Goal: Download file/media

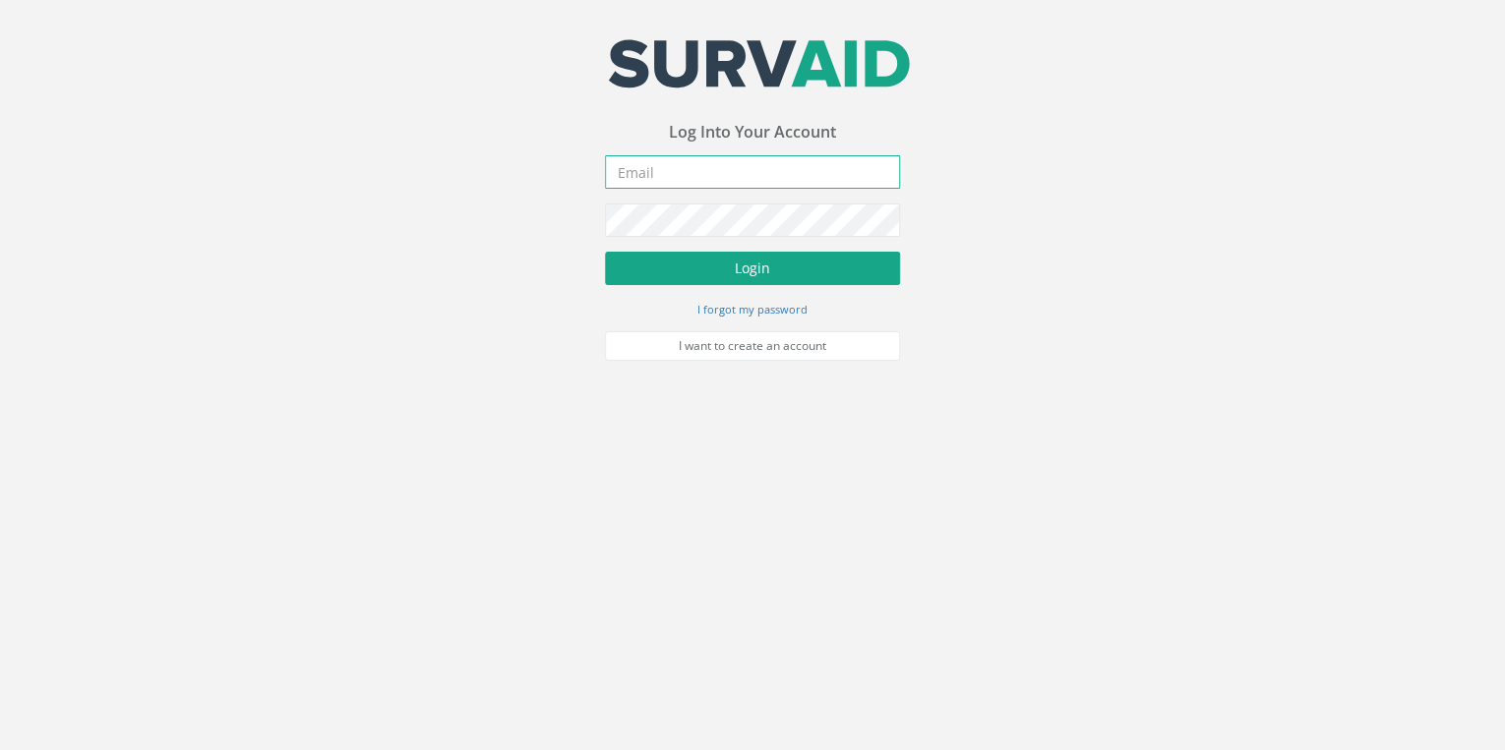
type input "[EMAIL_ADDRESS][DOMAIN_NAME]"
click at [759, 263] on button "Login" at bounding box center [752, 268] width 295 height 33
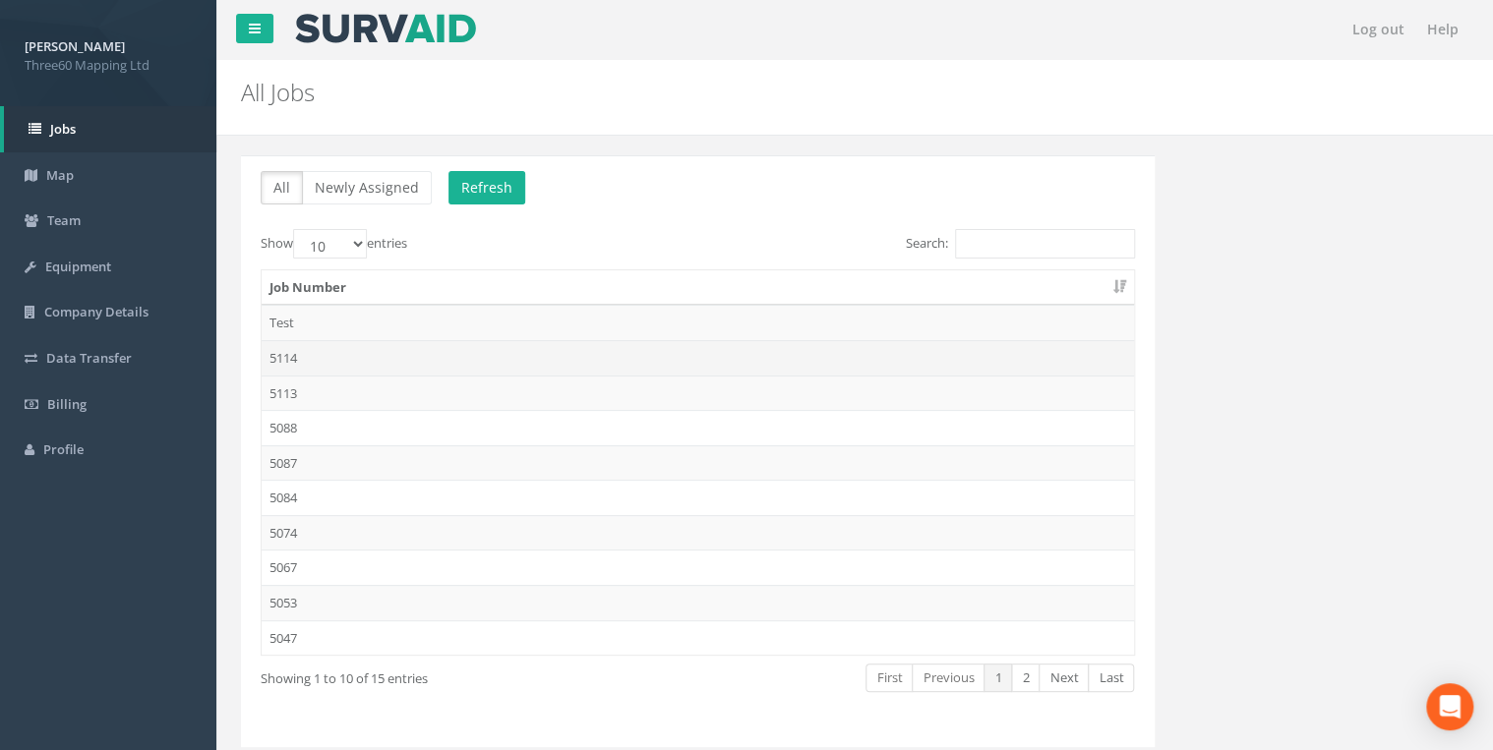
click at [287, 358] on td "5114" at bounding box center [698, 357] width 872 height 35
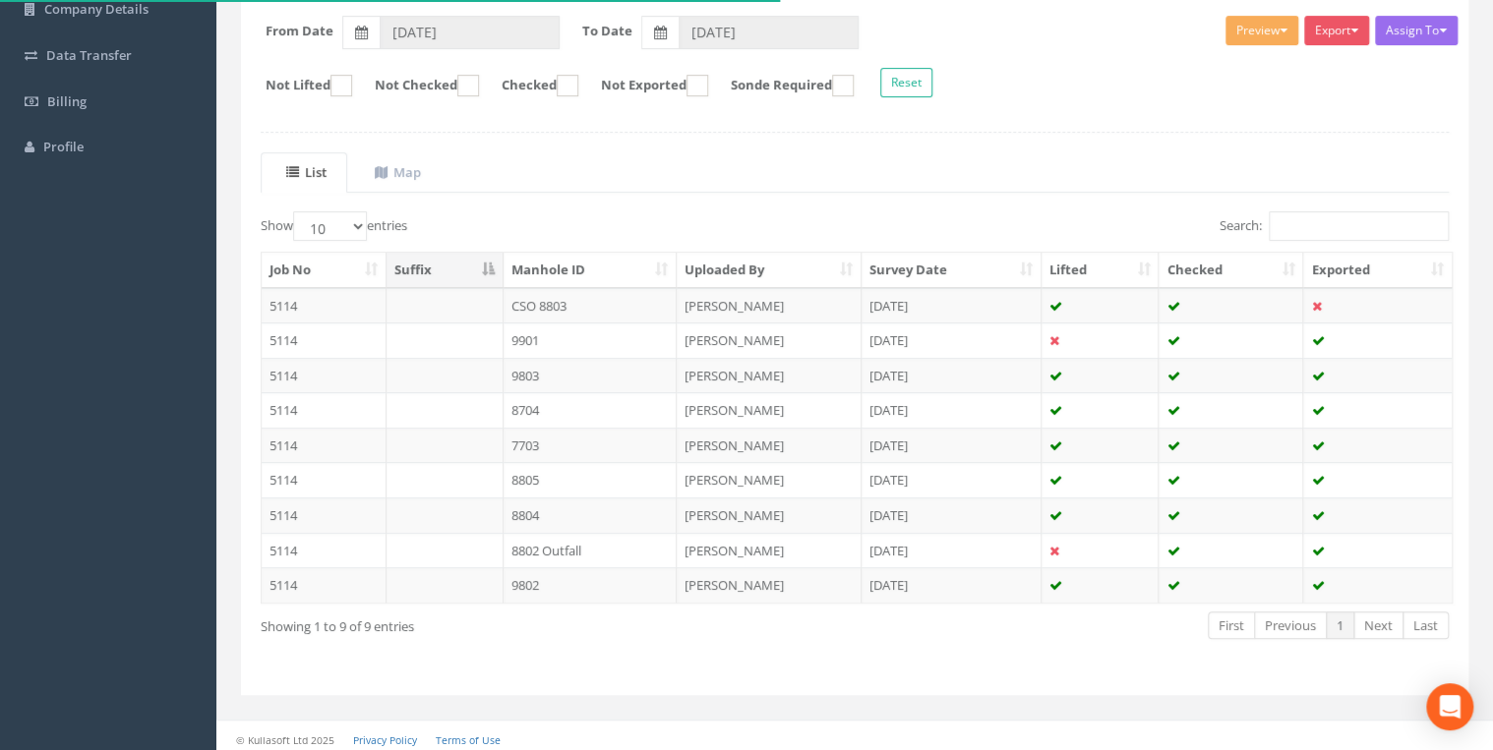
scroll to position [307, 0]
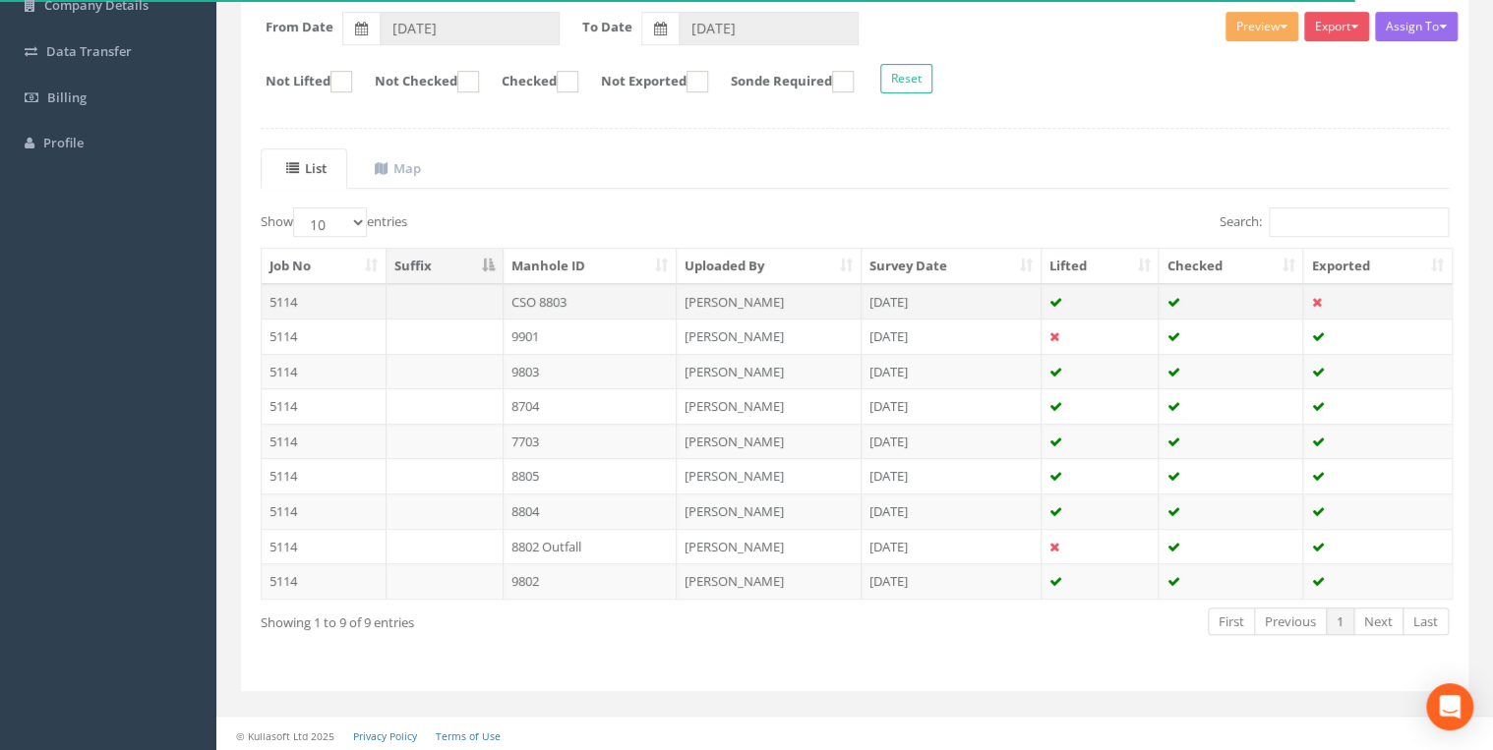
click at [566, 298] on td "CSO 8803" at bounding box center [590, 301] width 174 height 35
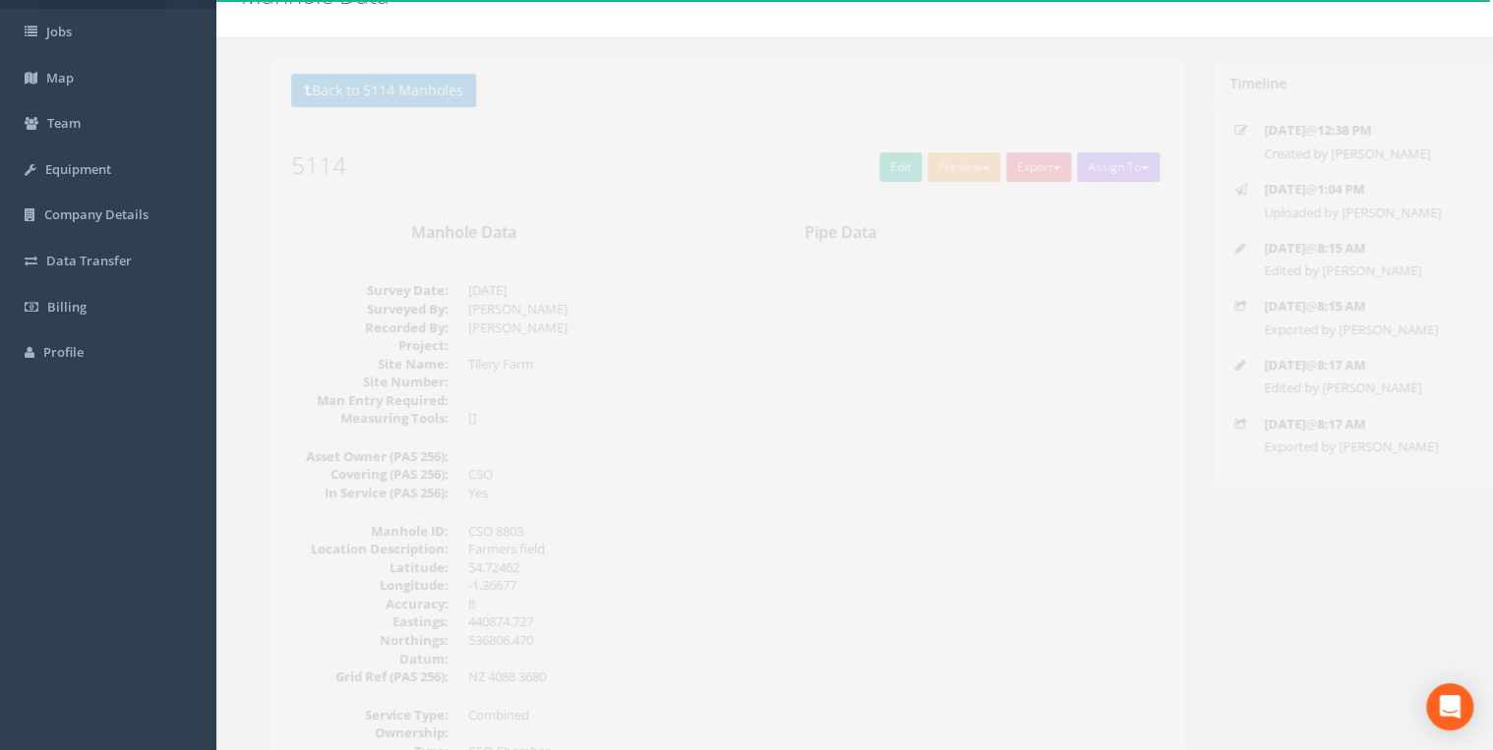
scroll to position [0, 0]
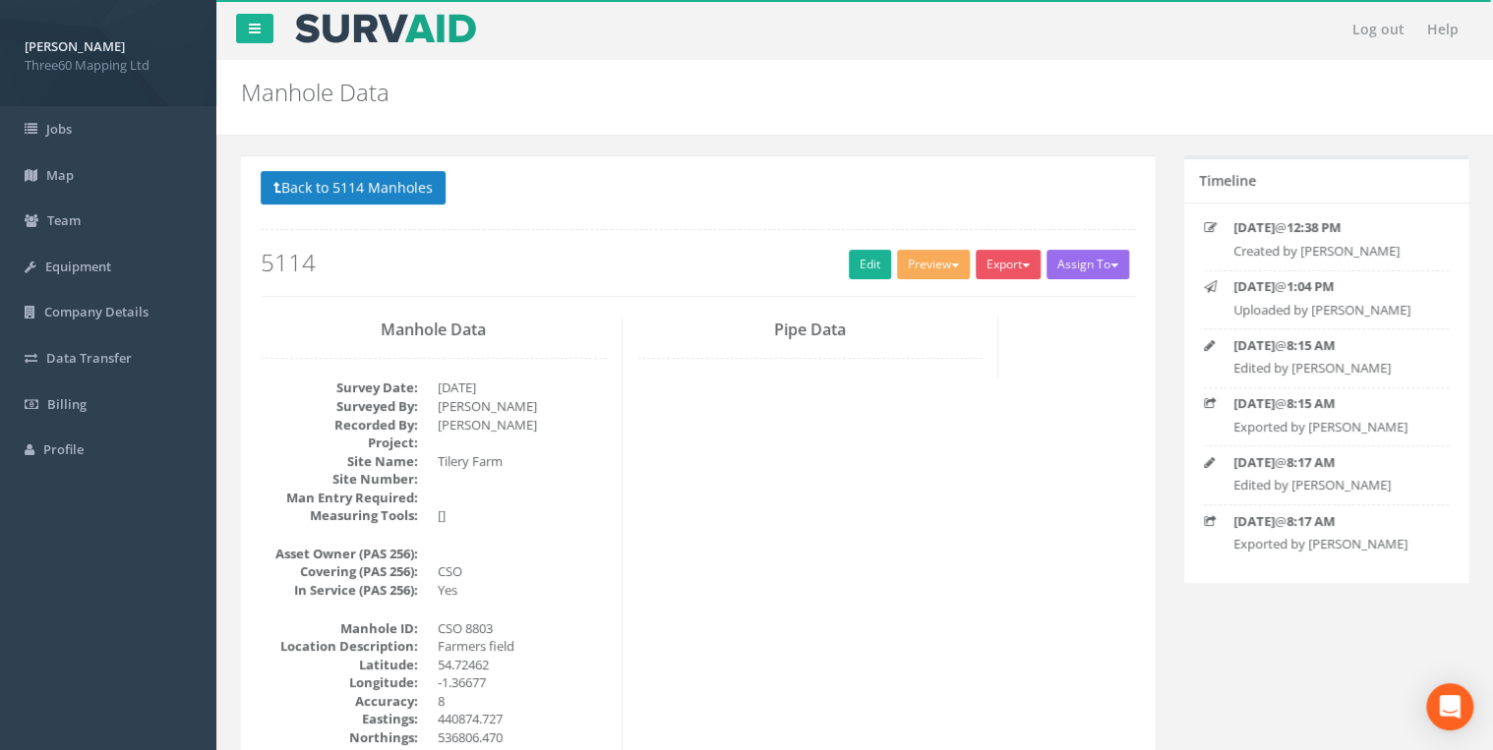
click at [985, 281] on div "Export 360 Manhole Heathrow United Utilities SurvAid IC SurvAid Manhole" at bounding box center [1010, 267] width 71 height 34
click at [989, 273] on button "Export" at bounding box center [1007, 265] width 65 height 30
click at [952, 304] on link "360 Manhole" at bounding box center [967, 305] width 149 height 30
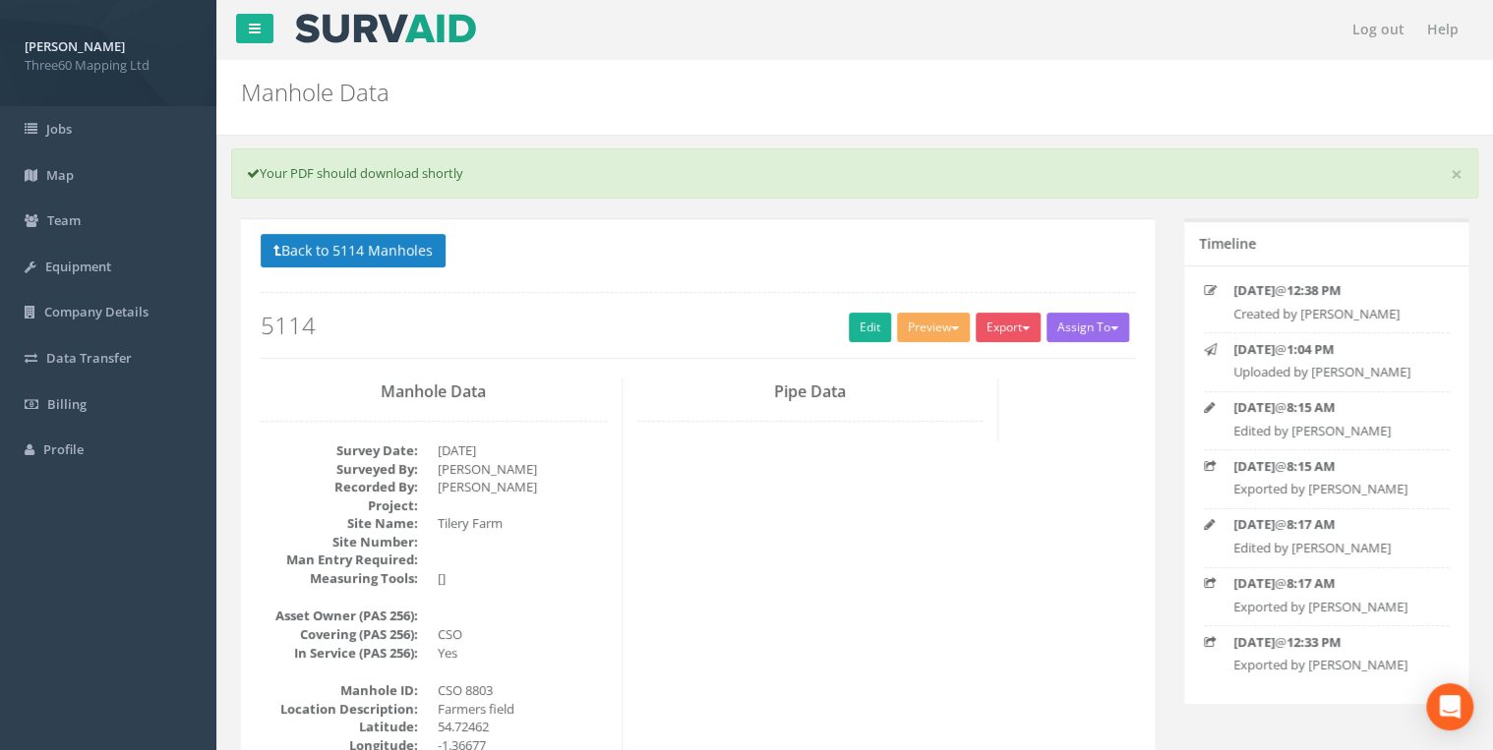
click at [748, 260] on p "Back to 5114 Manholes Back to Map" at bounding box center [698, 253] width 874 height 38
